Goal: Complete application form

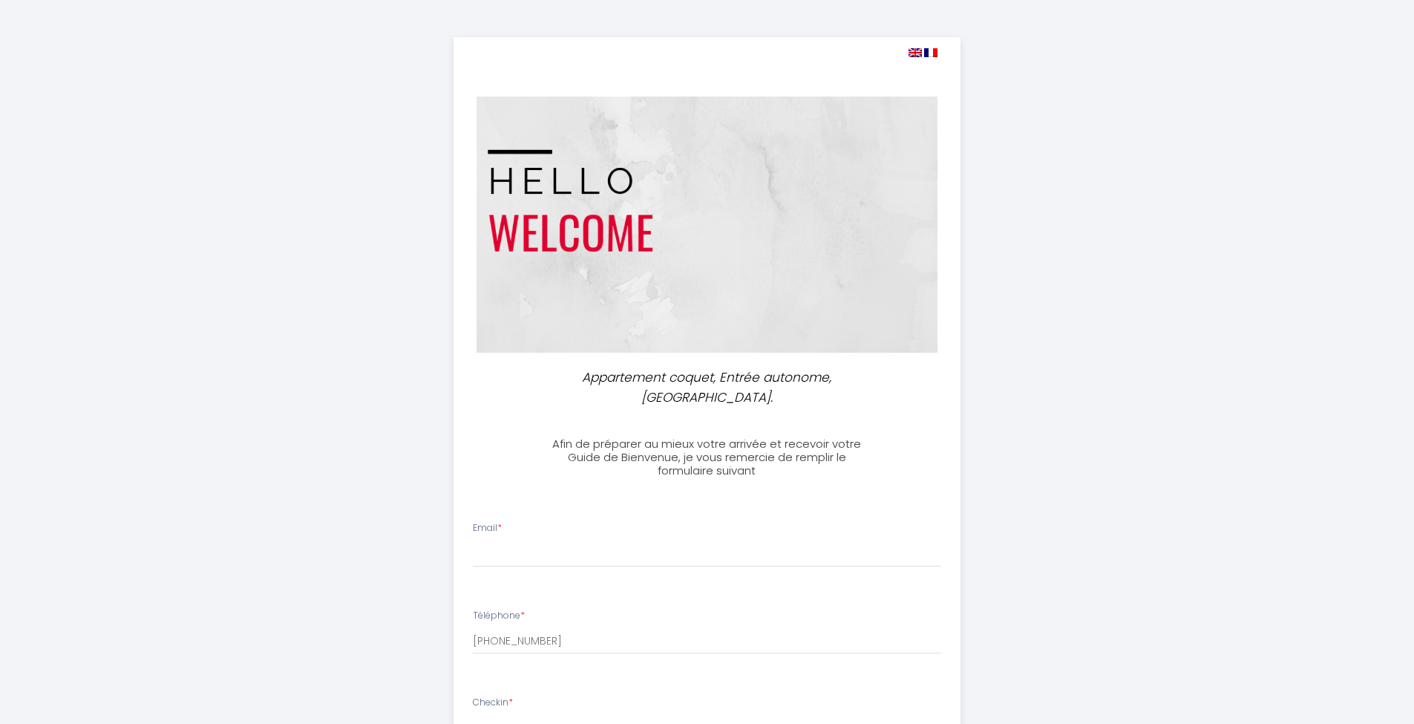
select select
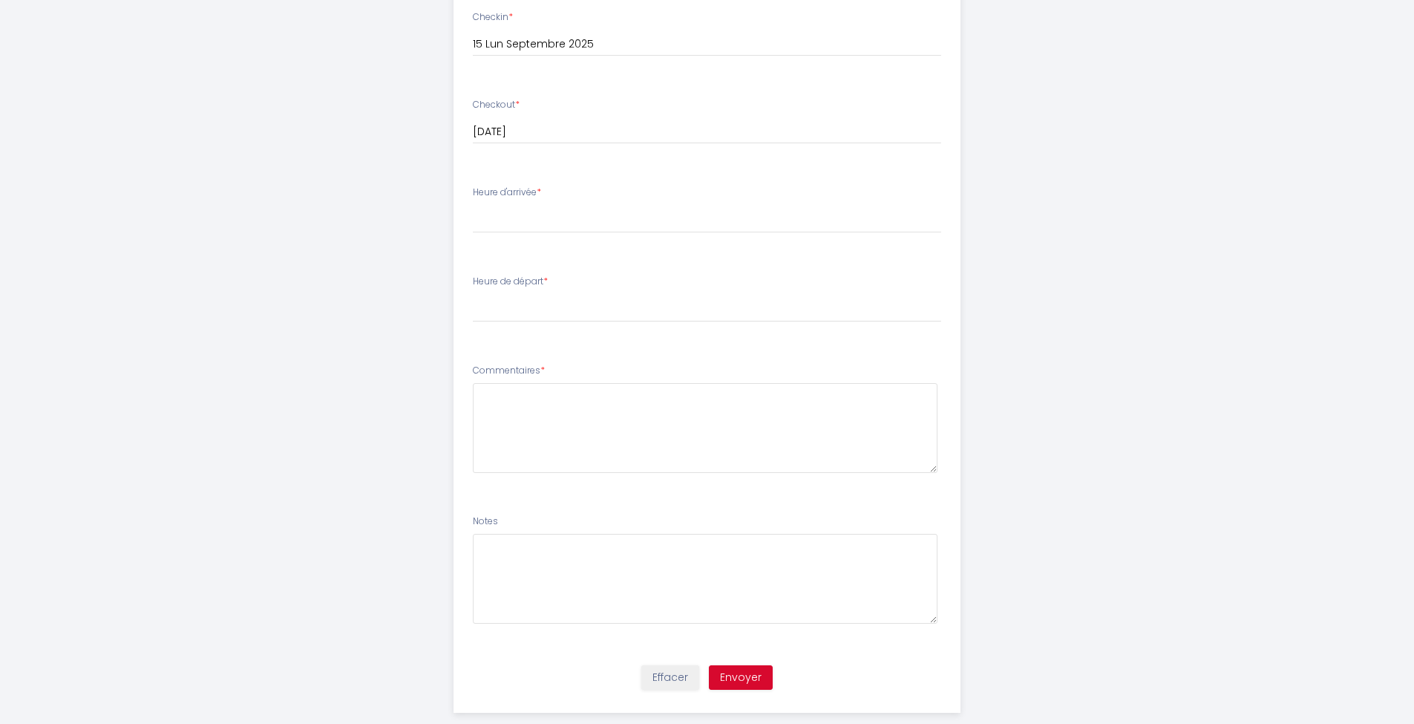
scroll to position [576, 0]
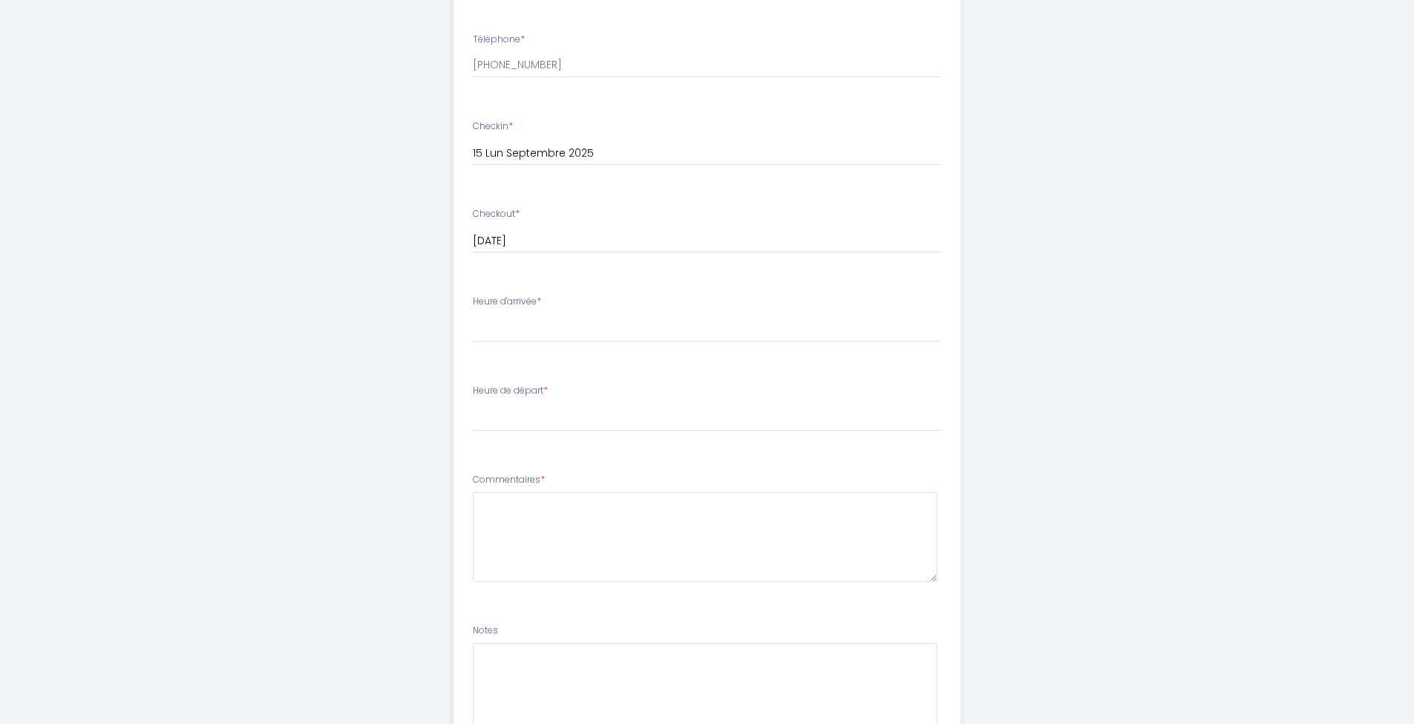
type input "[EMAIL_ADDRESS][DOMAIN_NAME]"
select select "18:00"
select select "08:00"
click at [951, 375] on li "Heure de départ * 00:00 00:30 01:00 01:30 02:00 02:30 03:00 03:30 04:00 04:30 0…" at bounding box center [706, 415] width 505 height 80
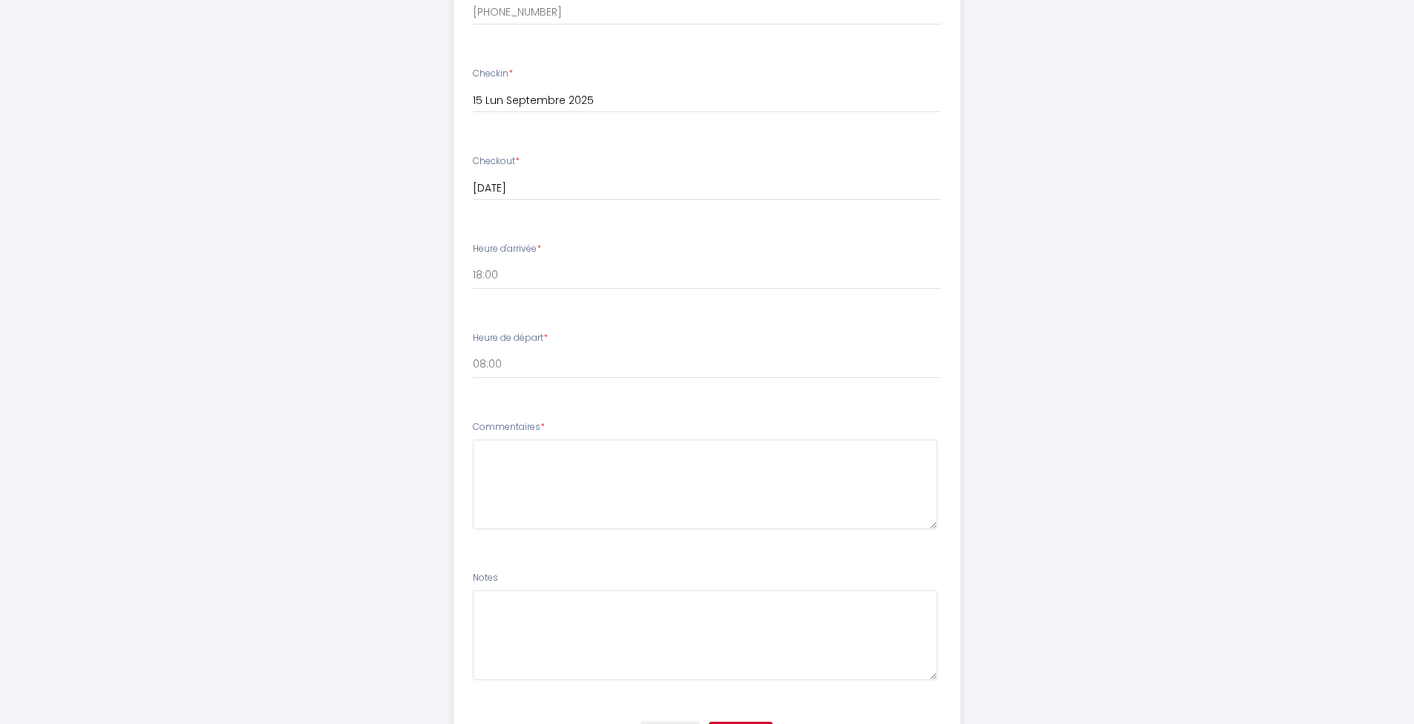
scroll to position [685, 0]
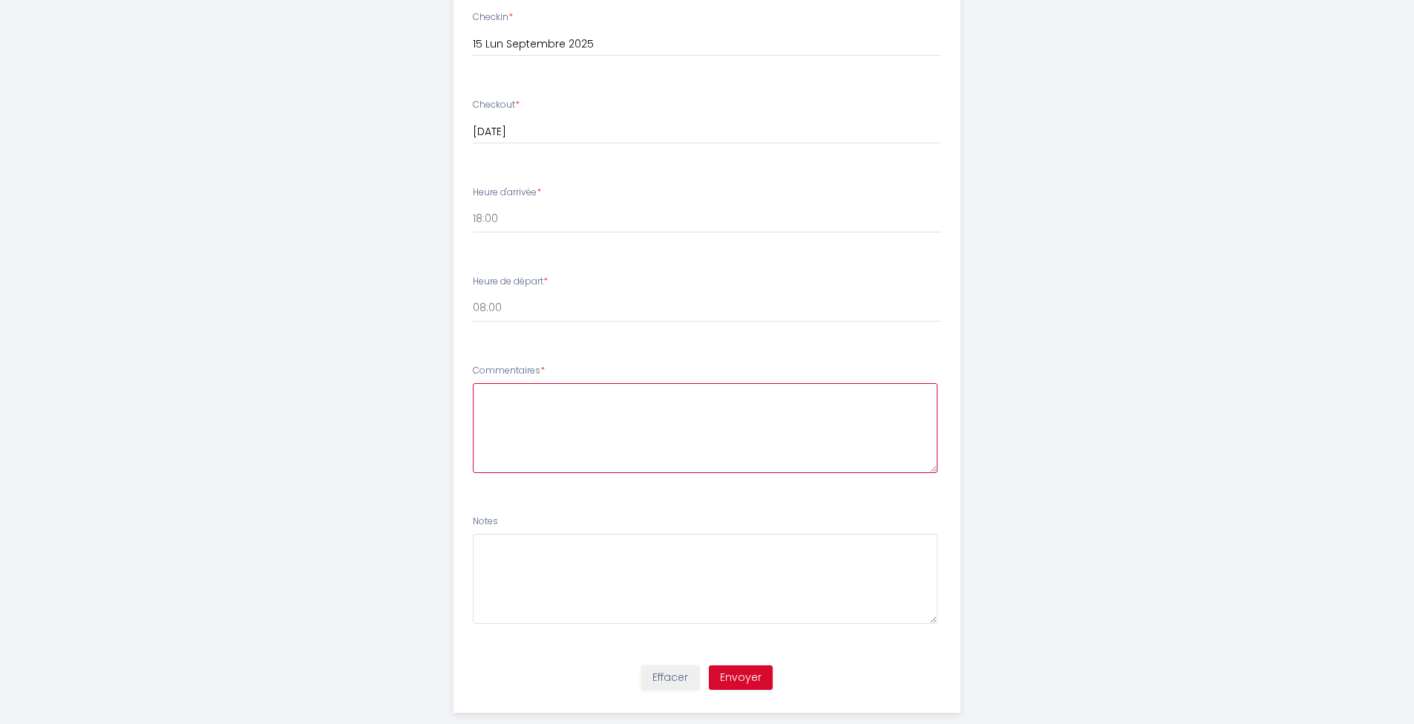
click at [572, 384] on textarea at bounding box center [705, 428] width 465 height 90
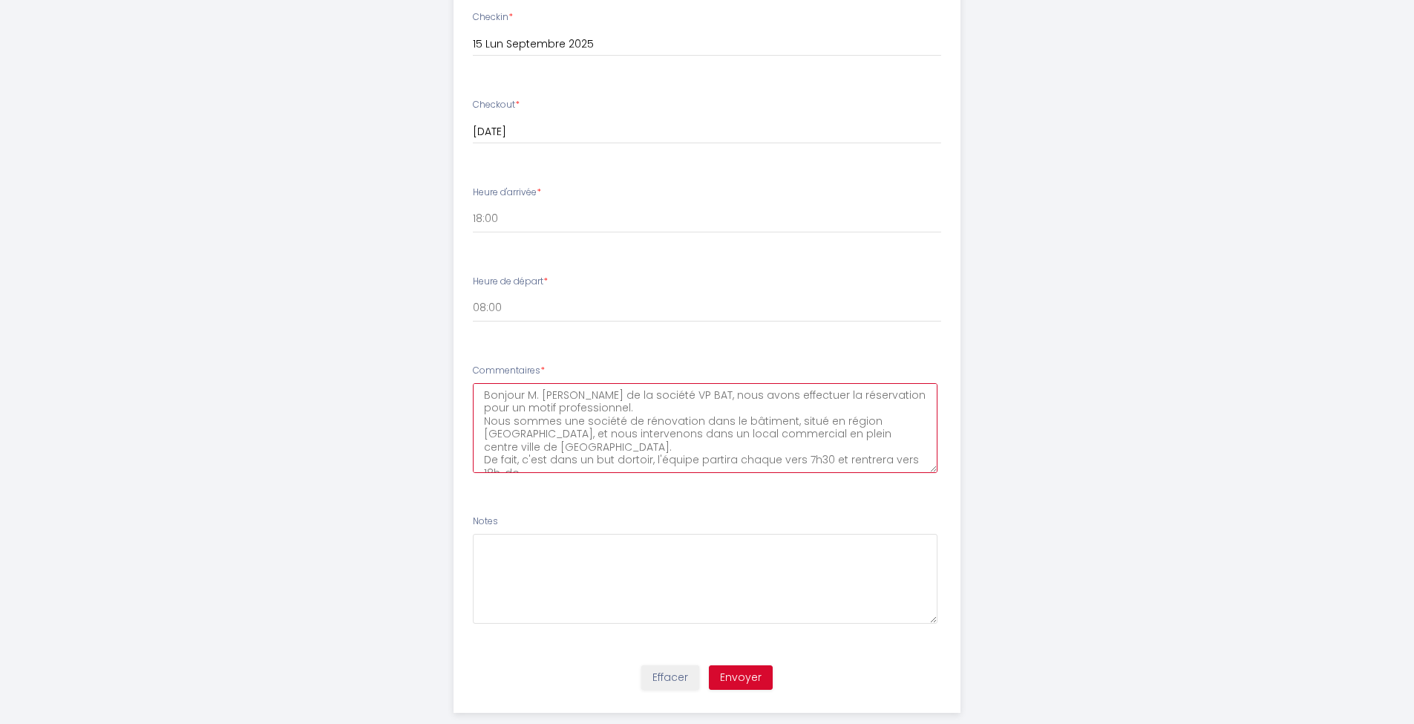
scroll to position [23, 0]
click at [775, 422] on textarea "Bonjour M. [PERSON_NAME] de la société VP BAT, nous avons effectuer la réservat…" at bounding box center [705, 428] width 465 height 90
click at [747, 437] on textarea "Bonjour M. [PERSON_NAME] de la société VP BAT, nous avons effectuer la réservat…" at bounding box center [705, 428] width 465 height 90
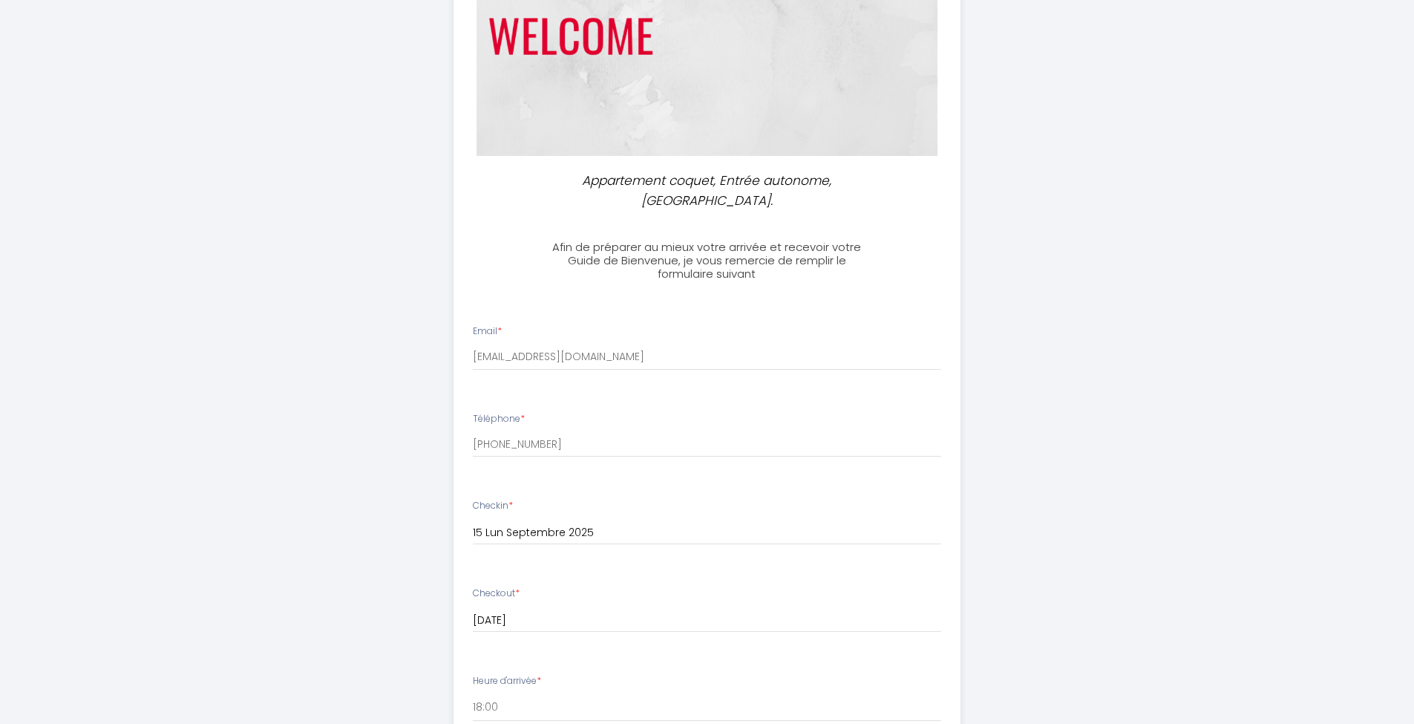
scroll to position [685, 0]
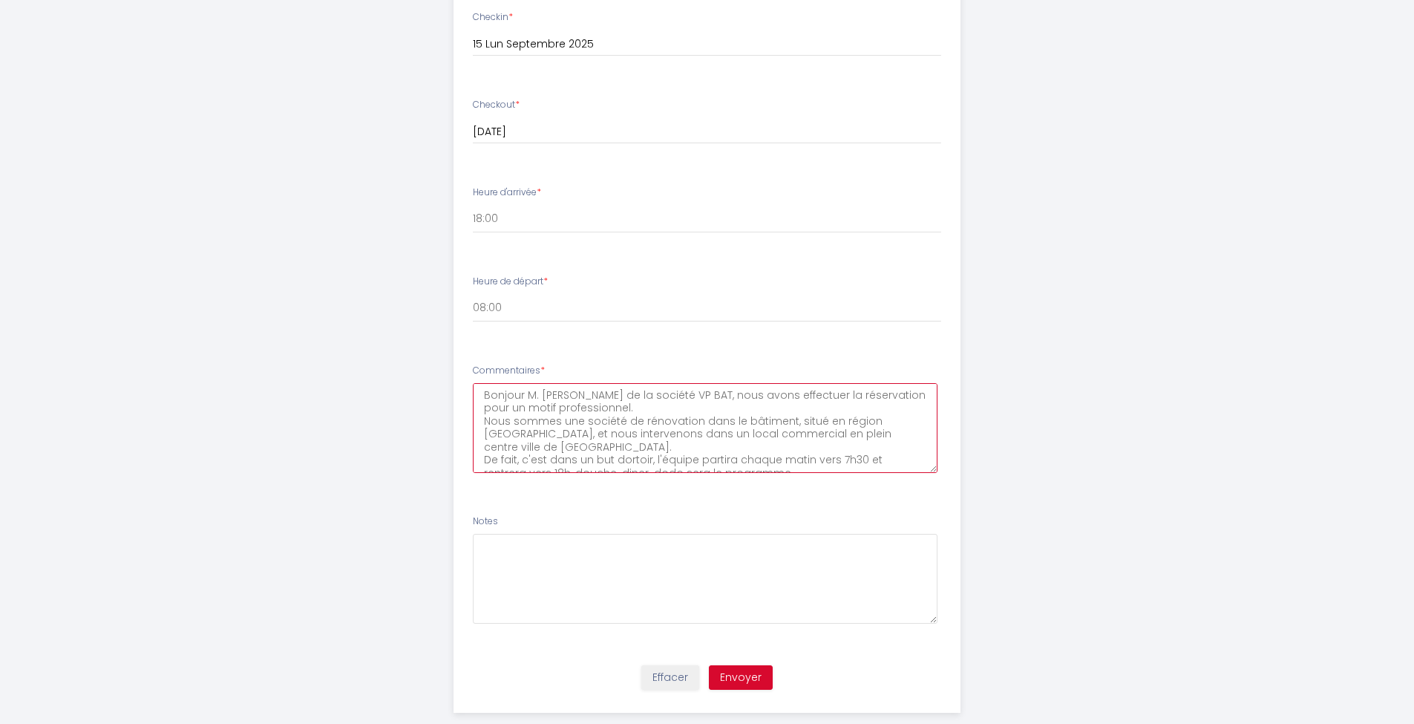
type textarea "Bonjour M. [PERSON_NAME] de la société VP BAT, nous avons effectuer la réservat…"
click at [743, 665] on button "Envoyer" at bounding box center [741, 677] width 64 height 25
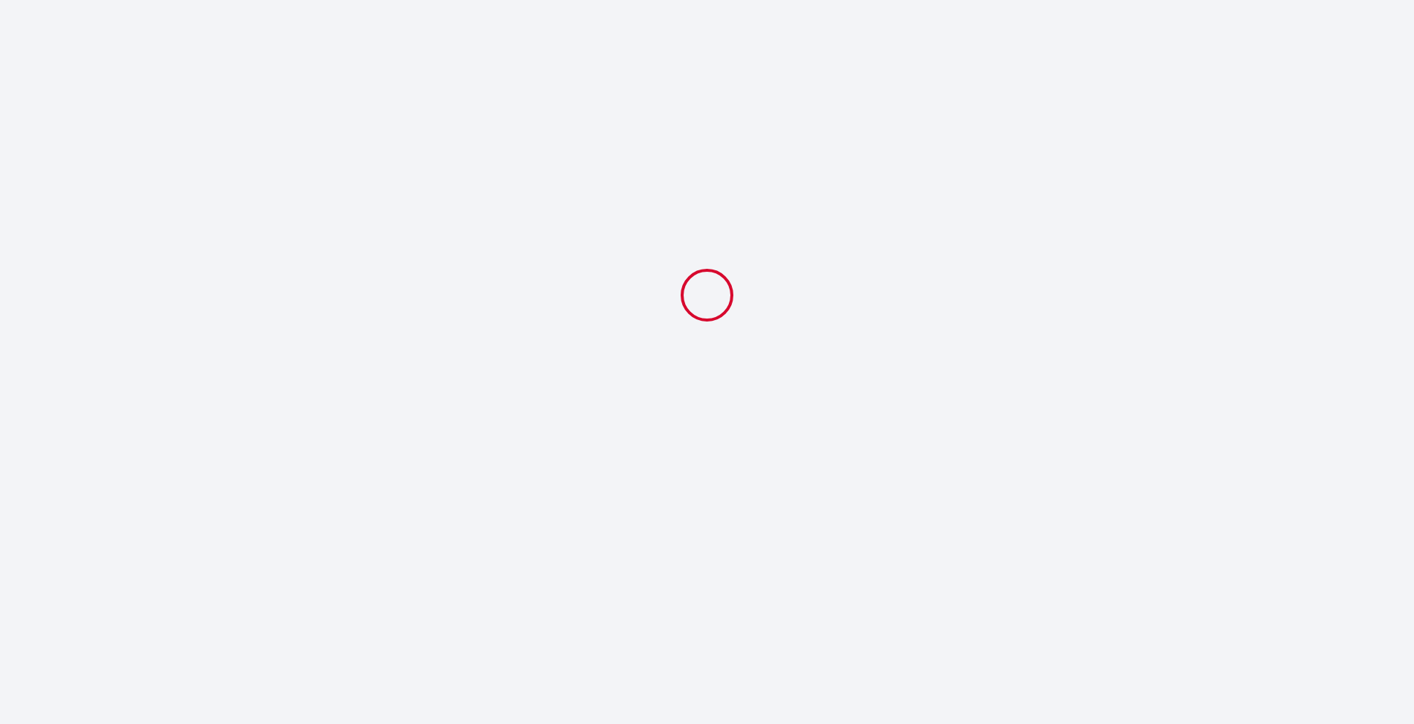
scroll to position [0, 0]
select select "18:00"
select select "08:00"
